Goal: Information Seeking & Learning: Learn about a topic

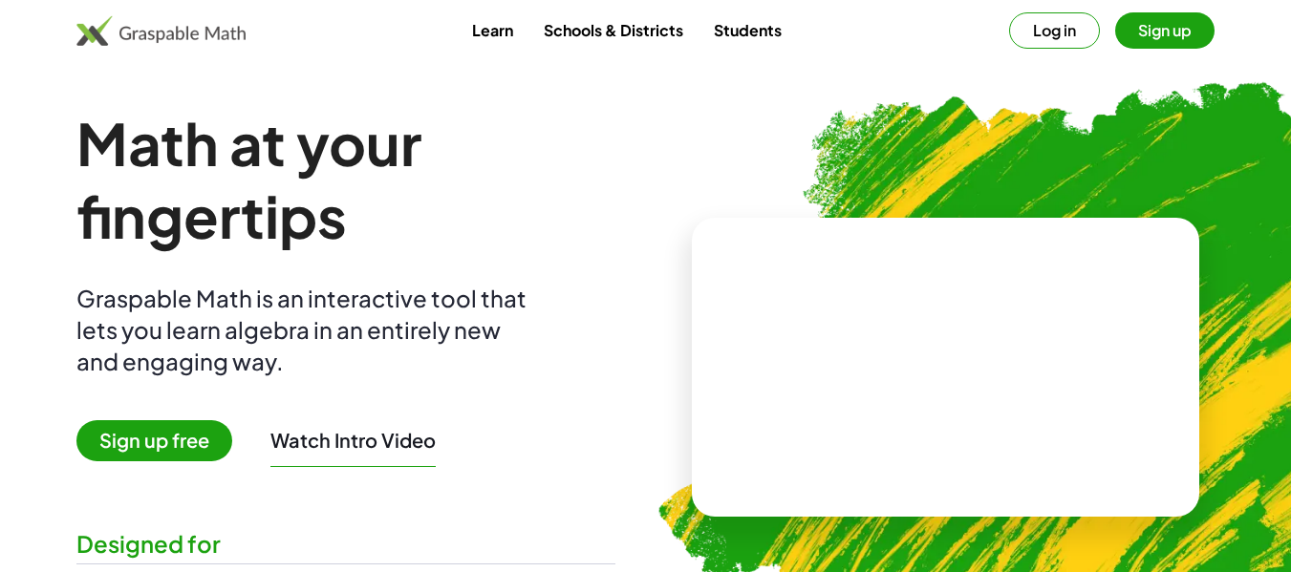
click at [1055, 25] on button "Log in" at bounding box center [1054, 30] width 91 height 36
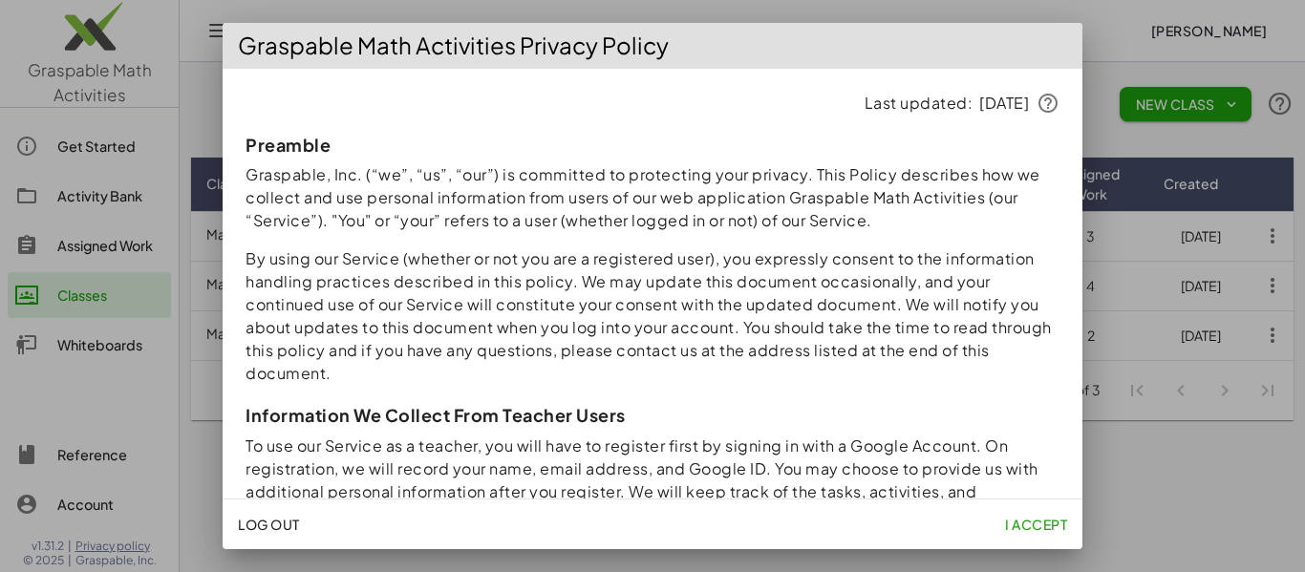
click at [1039, 527] on span "I accept" at bounding box center [1036, 524] width 62 height 17
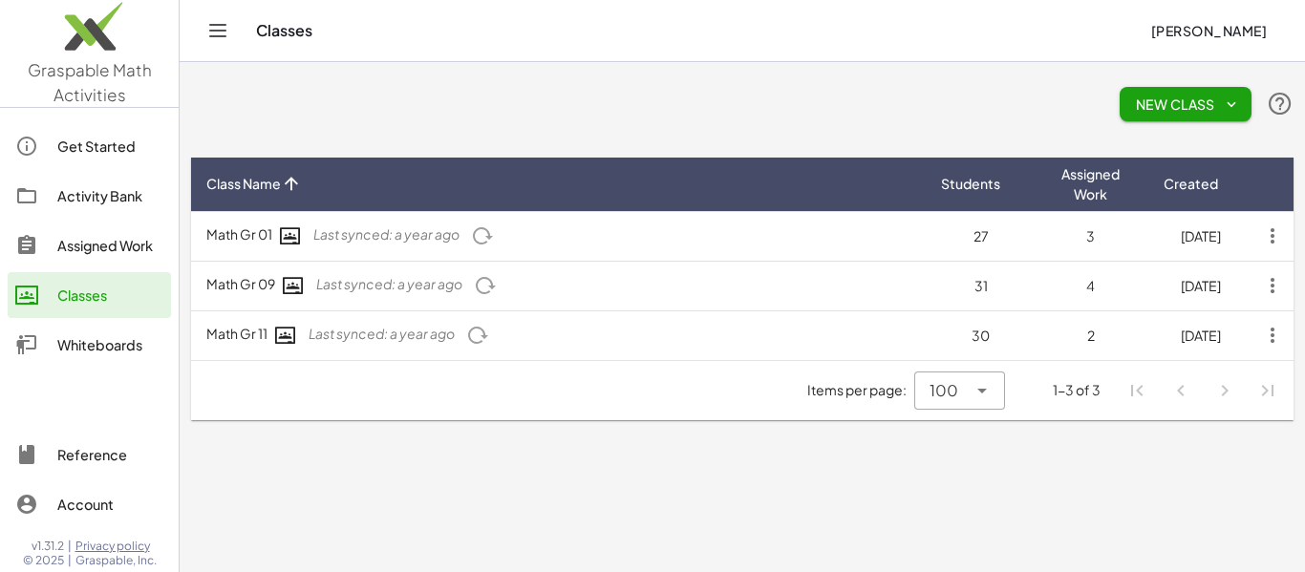
click at [101, 197] on div "Activity Bank" at bounding box center [110, 195] width 106 height 23
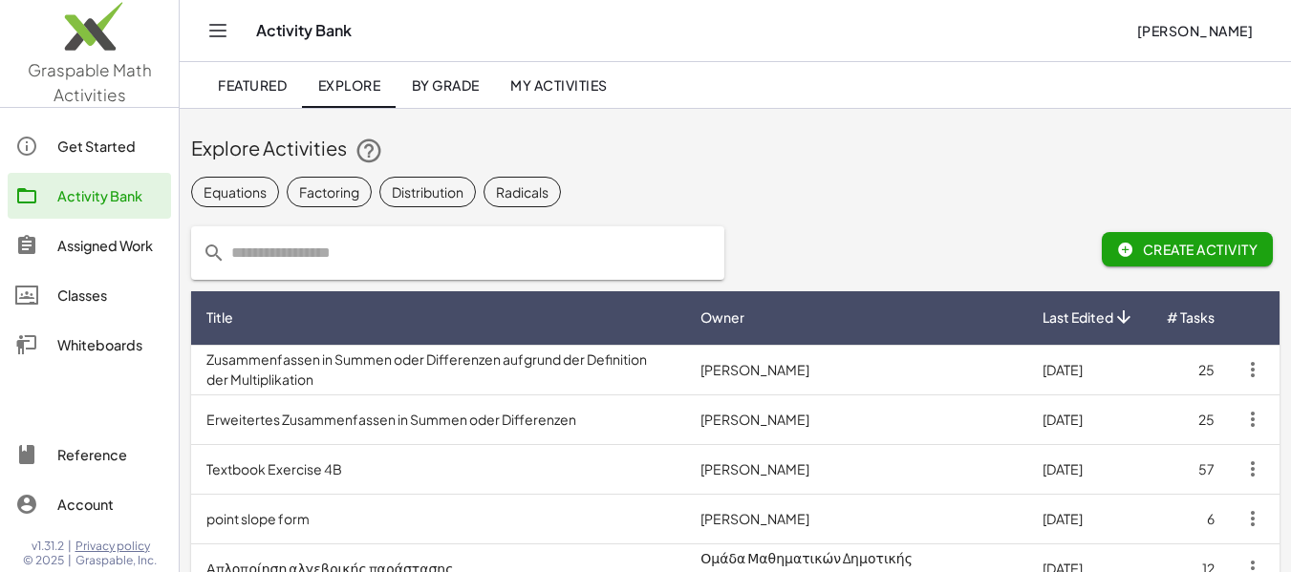
click at [110, 259] on link "Assigned Work" at bounding box center [89, 246] width 163 height 46
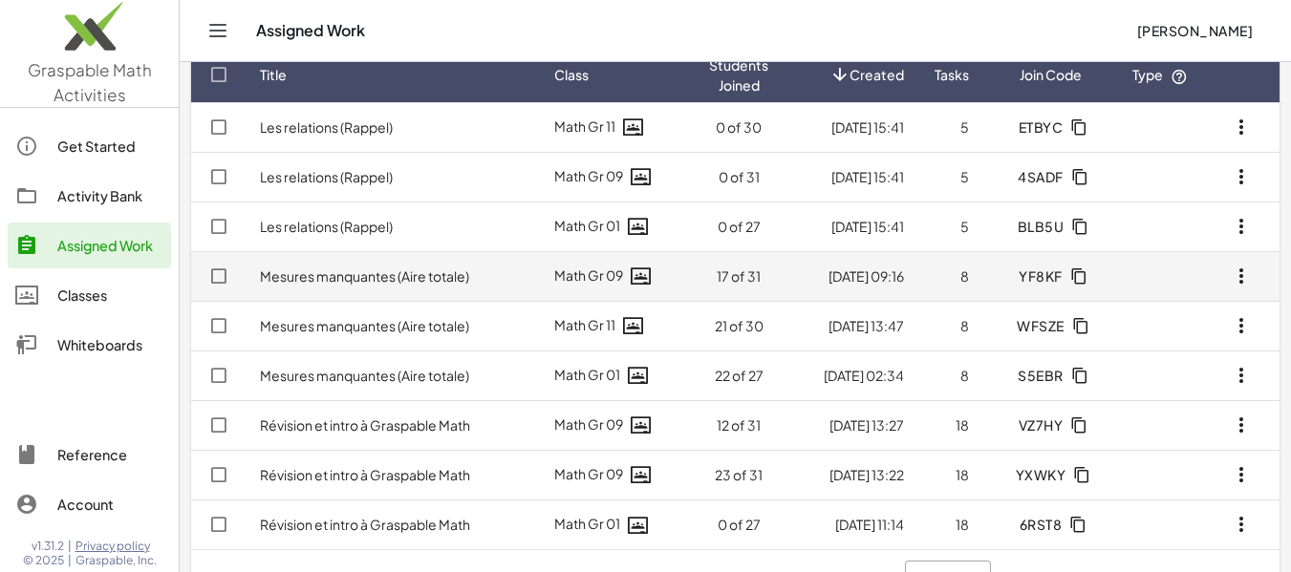
scroll to position [142, 0]
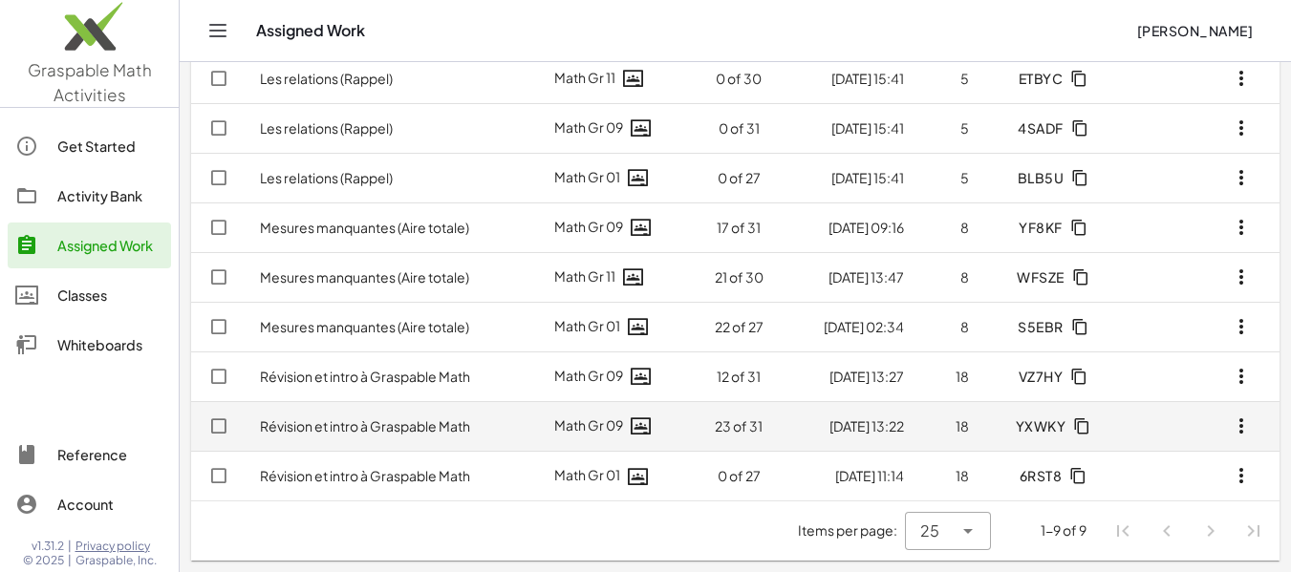
click at [355, 427] on link "Révision et intro à Graspable Math" at bounding box center [365, 426] width 210 height 17
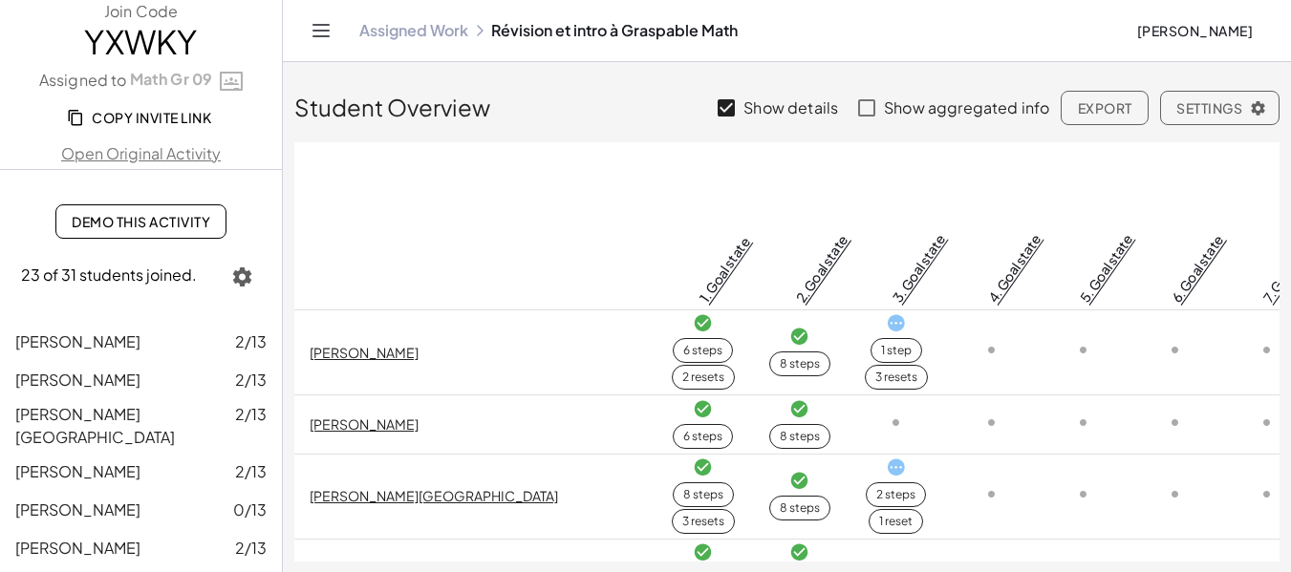
click at [466, 165] on th at bounding box center [474, 226] width 360 height 168
